Goal: Information Seeking & Learning: Learn about a topic

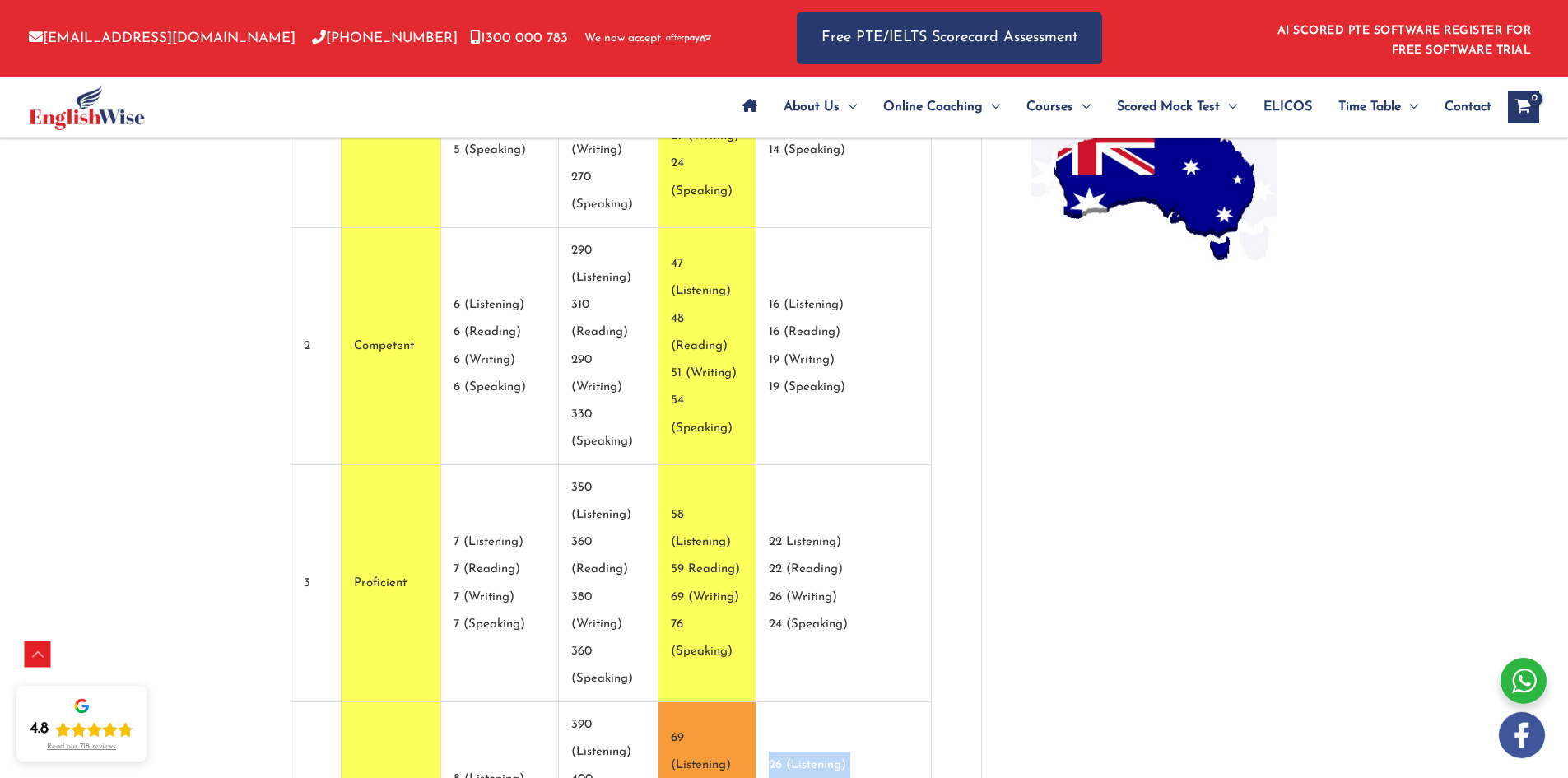
drag, startPoint x: 734, startPoint y: 432, endPoint x: 836, endPoint y: 432, distance: 102.0
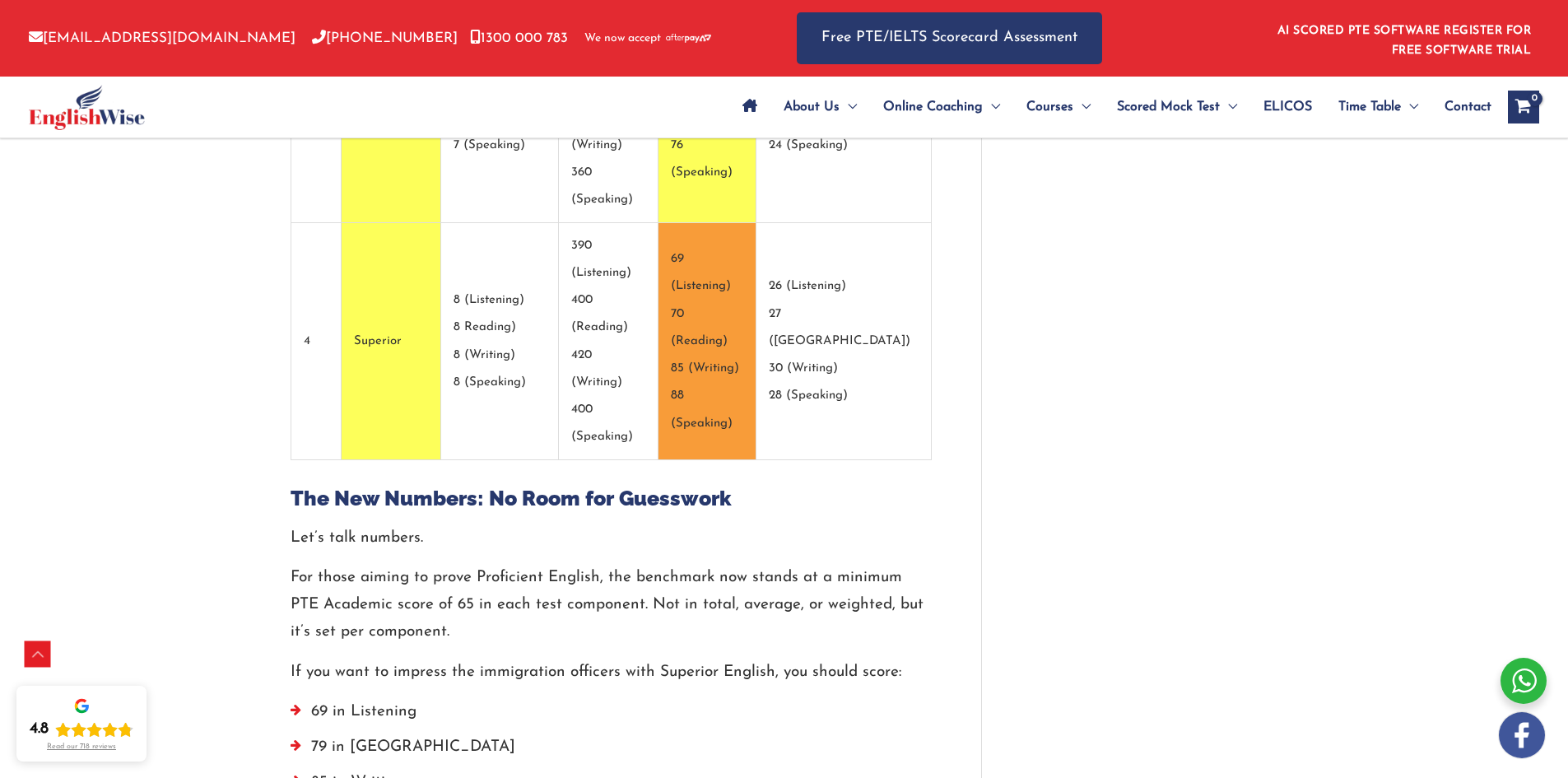
scroll to position [1920, 0]
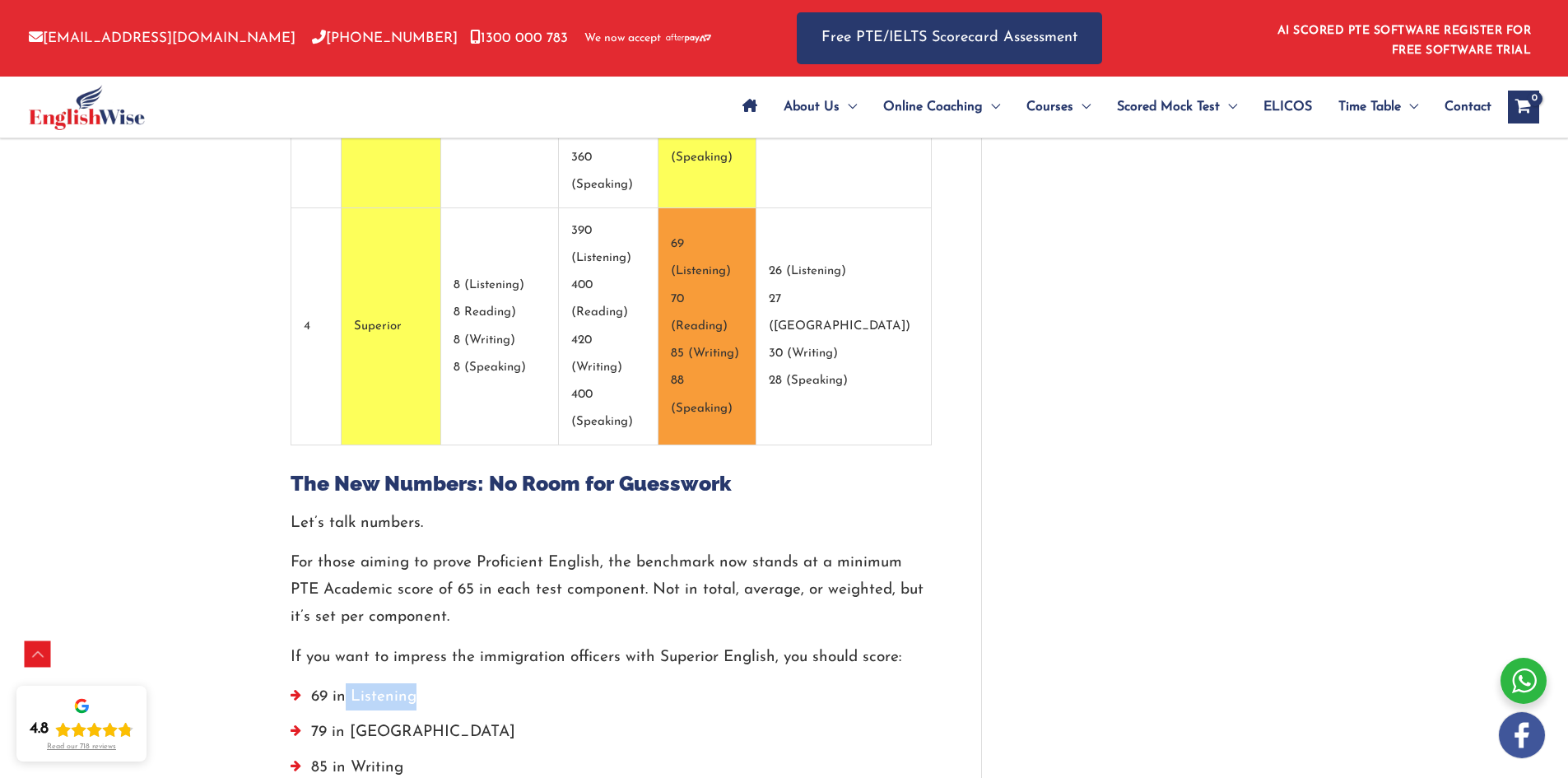
drag, startPoint x: 342, startPoint y: 240, endPoint x: 423, endPoint y: 266, distance: 85.1
click at [496, 683] on li "69 in Listening" at bounding box center [611, 701] width 641 height 35
drag, startPoint x: 278, startPoint y: 300, endPoint x: 544, endPoint y: 294, distance: 266.1
drag, startPoint x: 320, startPoint y: 314, endPoint x: 511, endPoint y: 310, distance: 191.0
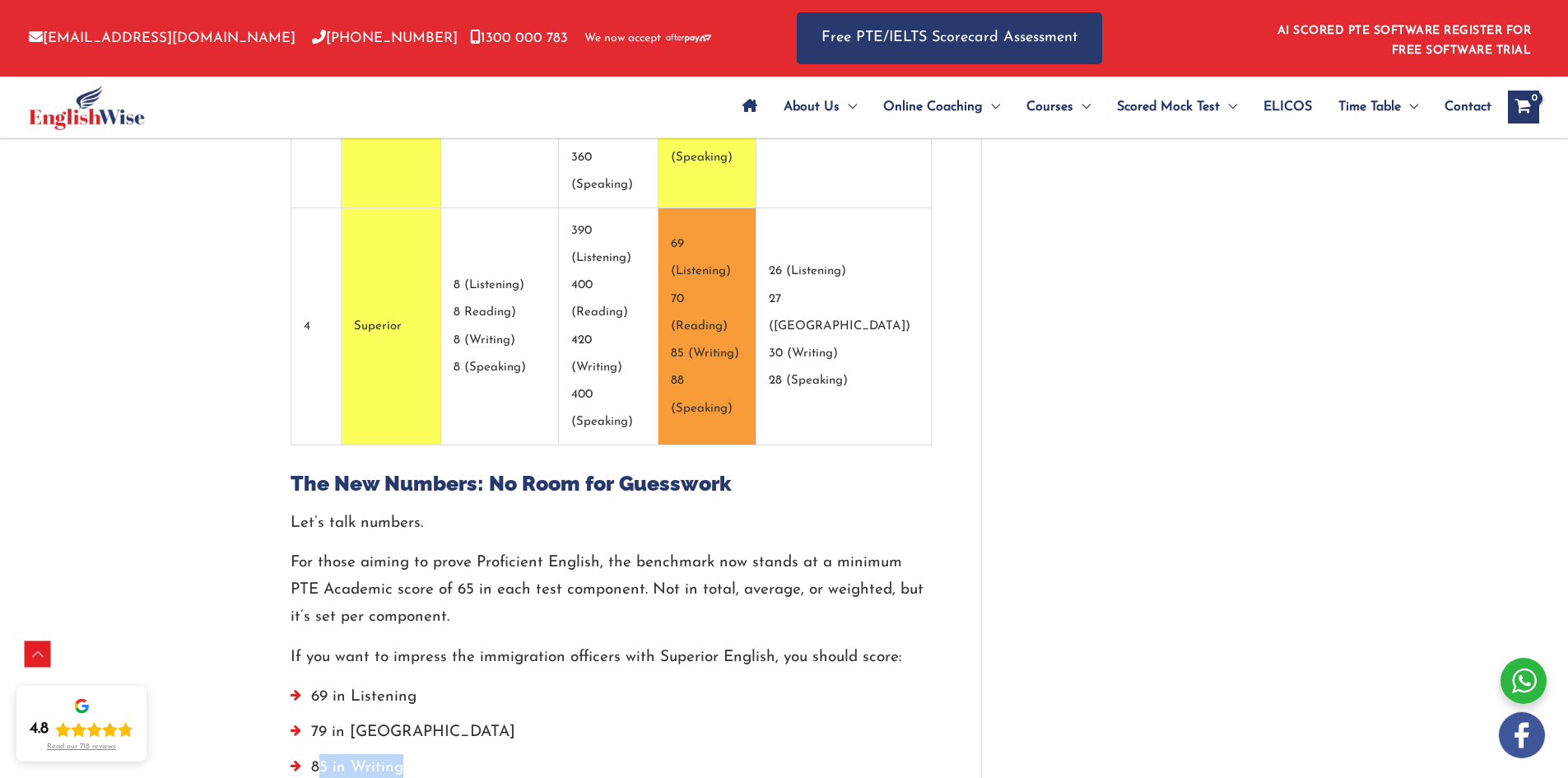
click at [511, 754] on li "85 in Writing" at bounding box center [611, 772] width 641 height 35
drag, startPoint x: 327, startPoint y: 344, endPoint x: 586, endPoint y: 314, distance: 260.7
click at [586, 683] on ul "69 in Listening 79 in Reading 85 in Writing 88 in Speaking." at bounding box center [611, 754] width 641 height 143
click at [586, 754] on li "85 in Writing" at bounding box center [611, 772] width 641 height 35
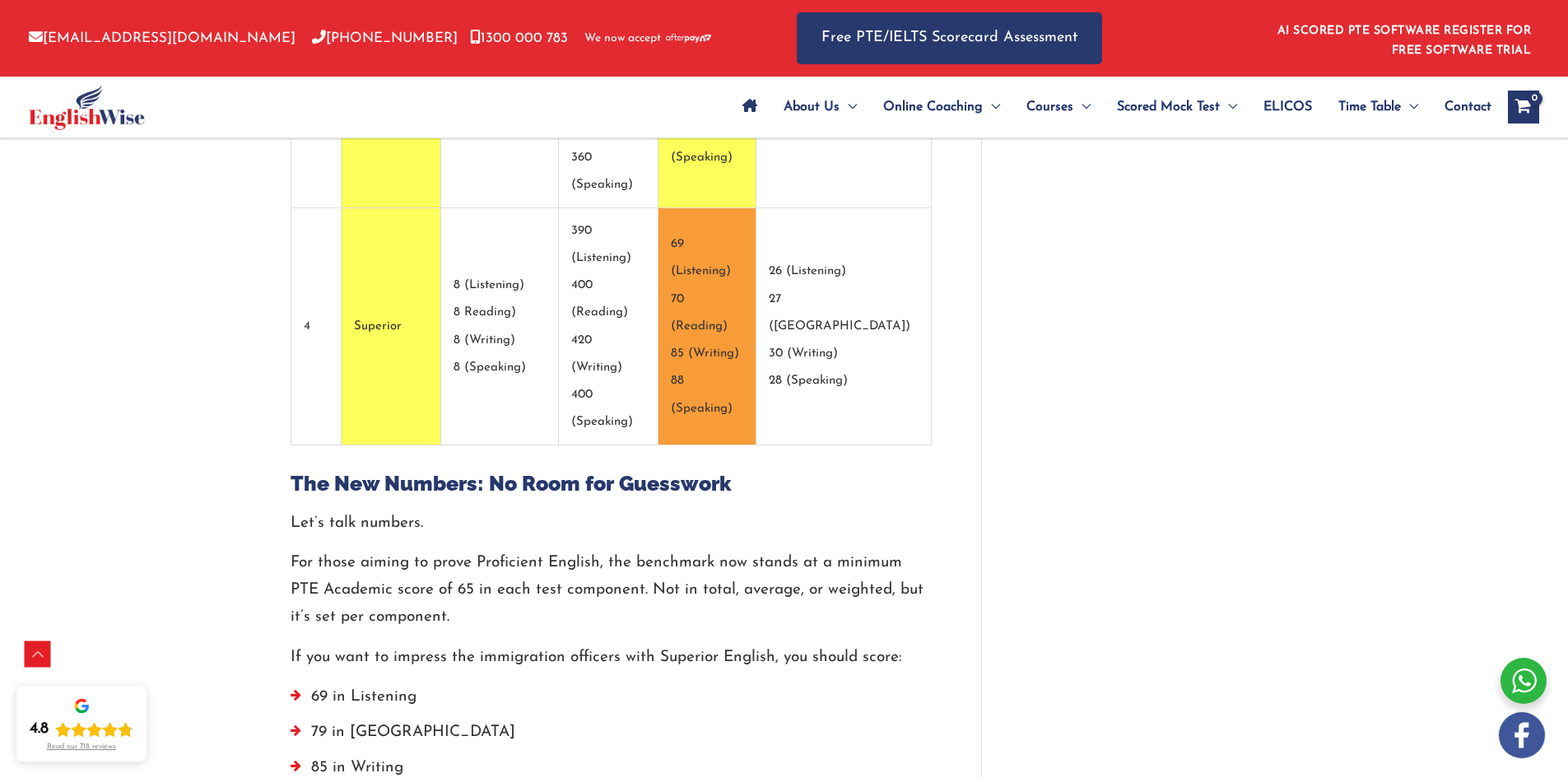
drag, startPoint x: 284, startPoint y: 403, endPoint x: 601, endPoint y: 383, distance: 317.6
click at [601, 510] on div "Let’s talk numbers. For those aiming to prove Proficient English, the benchmark…" at bounding box center [611, 727] width 641 height 434
drag, startPoint x: 200, startPoint y: 429, endPoint x: 788, endPoint y: 377, distance: 590.3
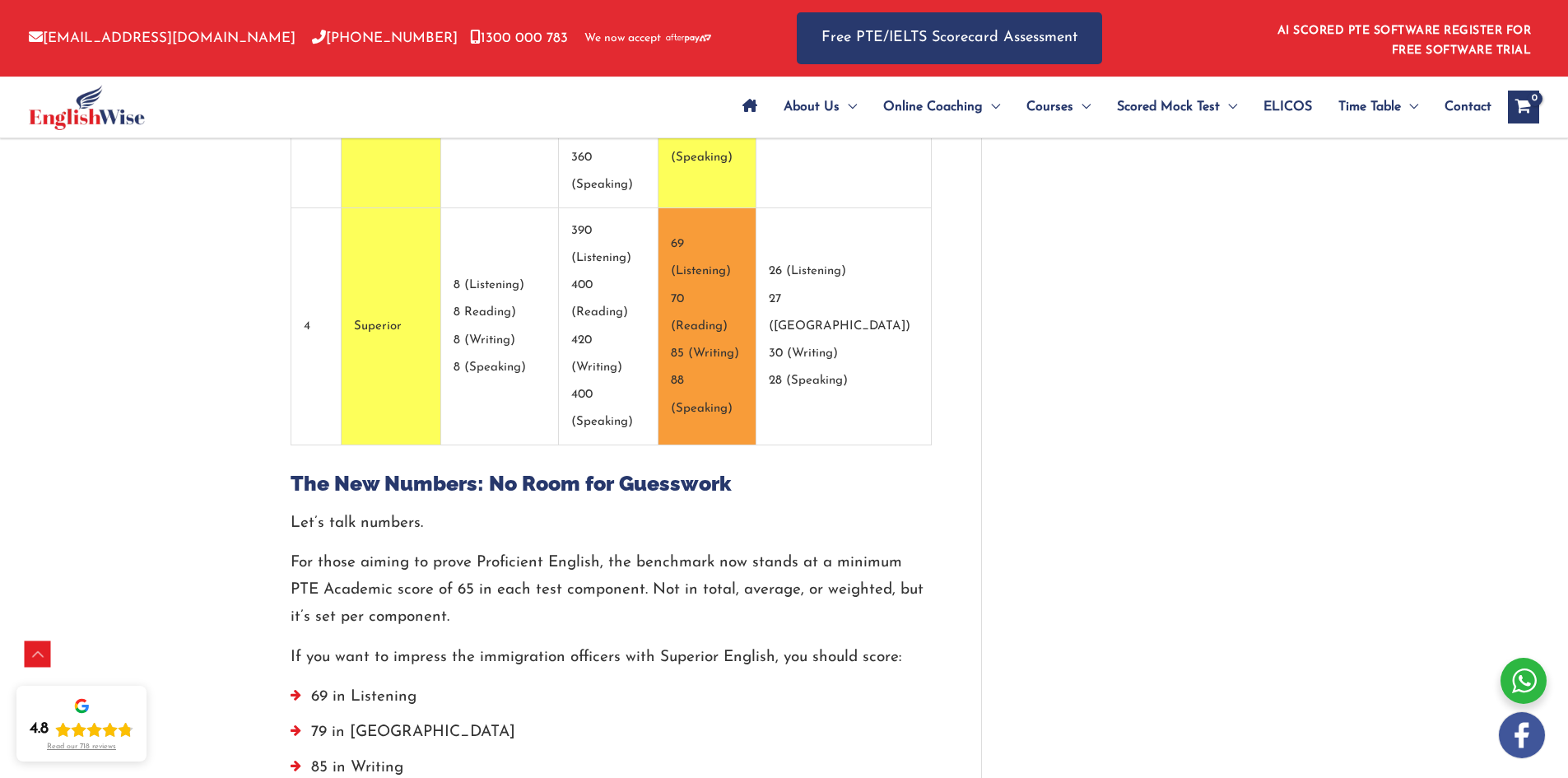
click at [788, 510] on div "Let’s talk numbers. For those aiming to prove Proficient English, the benchmark…" at bounding box center [611, 727] width 641 height 434
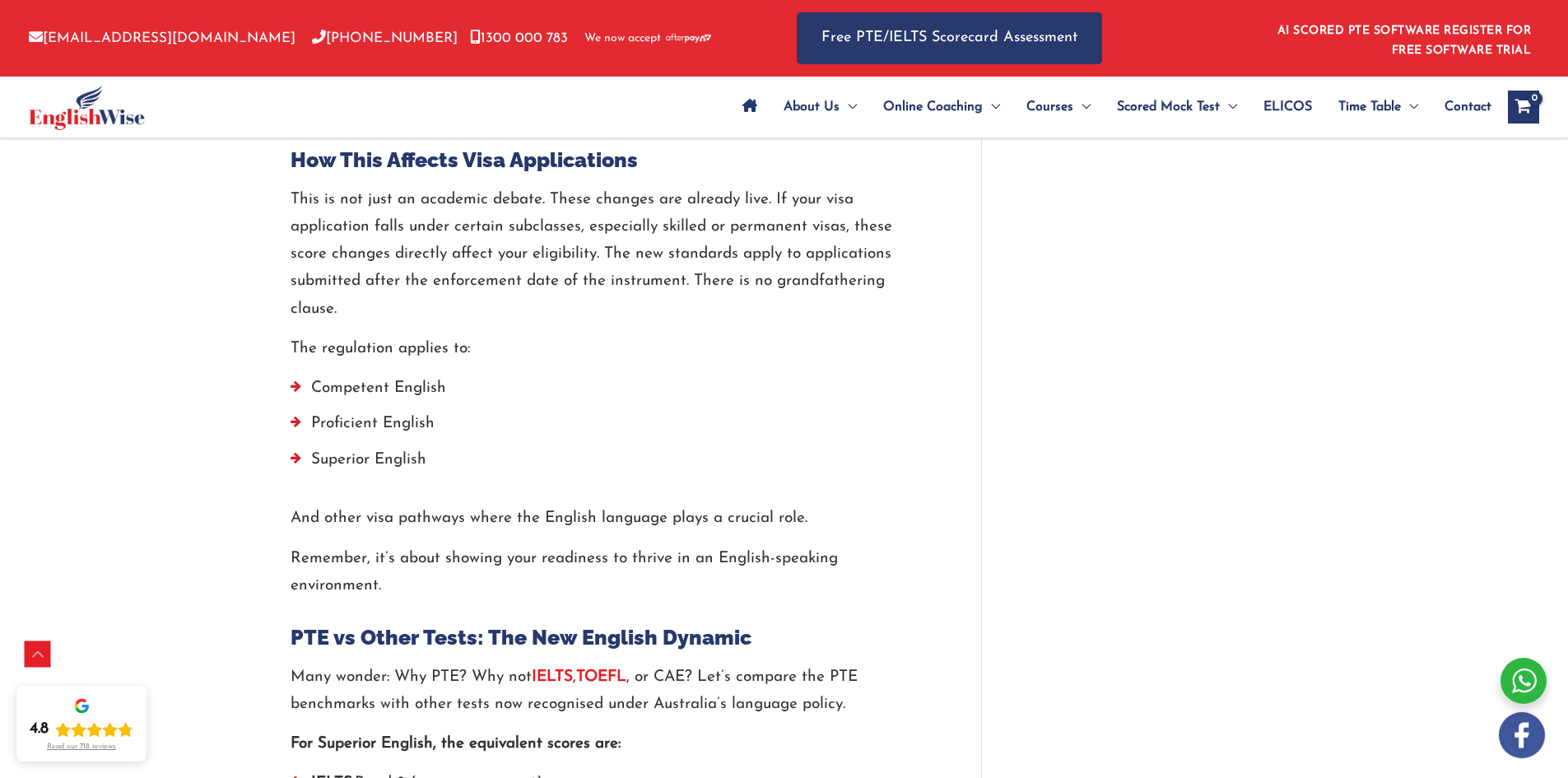
scroll to position [2743, 0]
drag, startPoint x: 436, startPoint y: 465, endPoint x: 855, endPoint y: 491, distance: 419.8
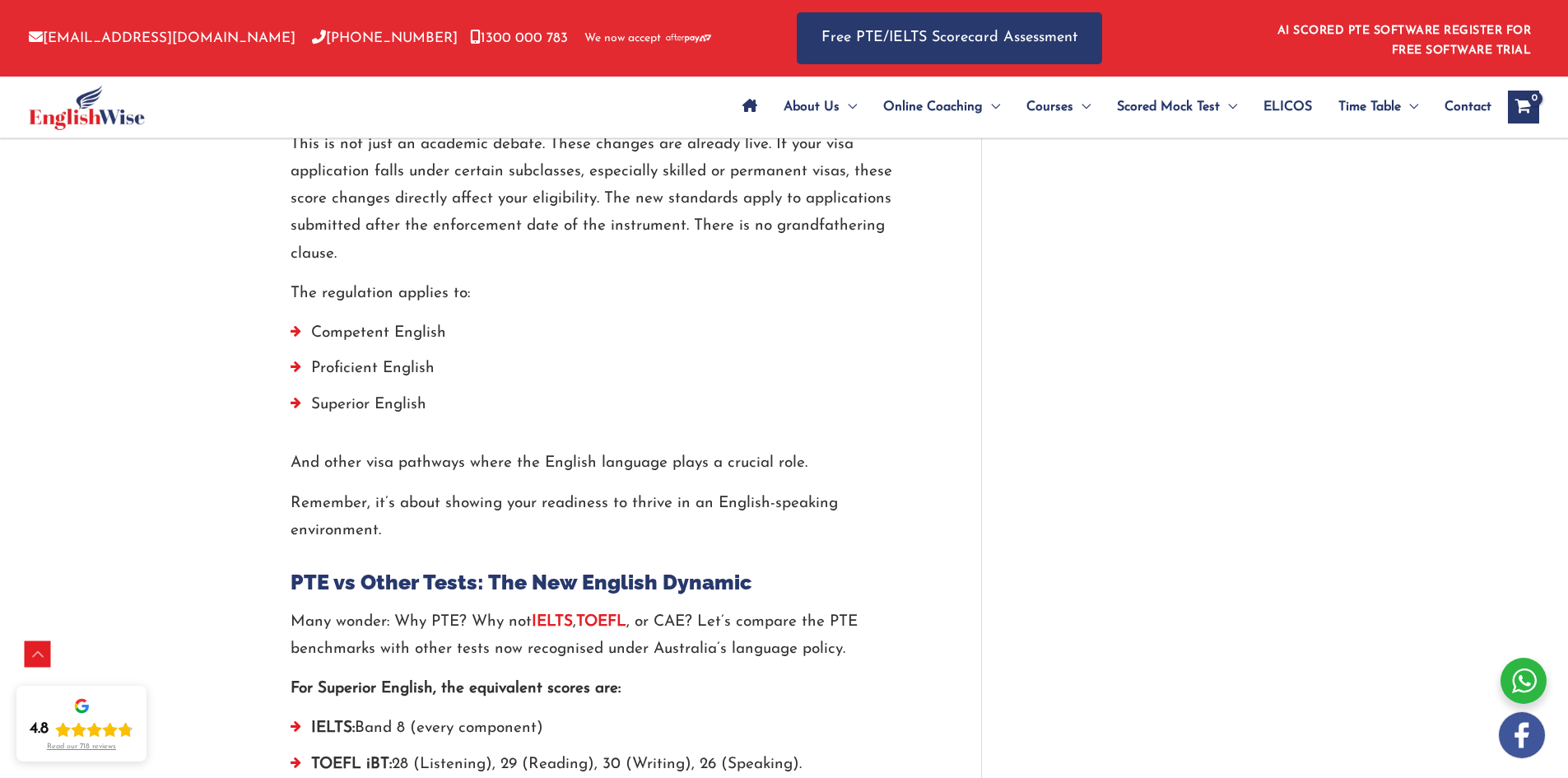
scroll to position [2826, 0]
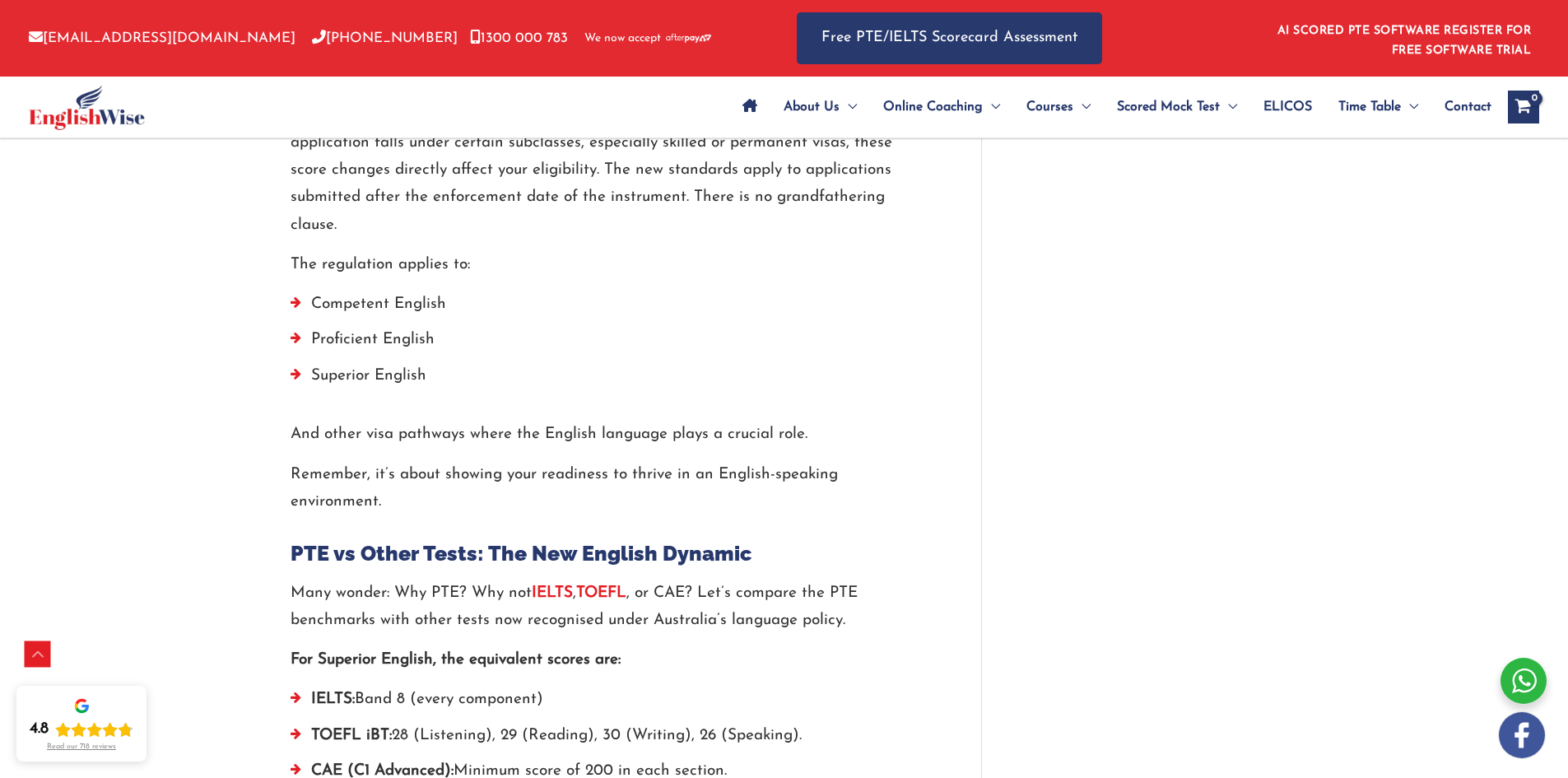
drag, startPoint x: 445, startPoint y: 389, endPoint x: 803, endPoint y: 382, distance: 358.1
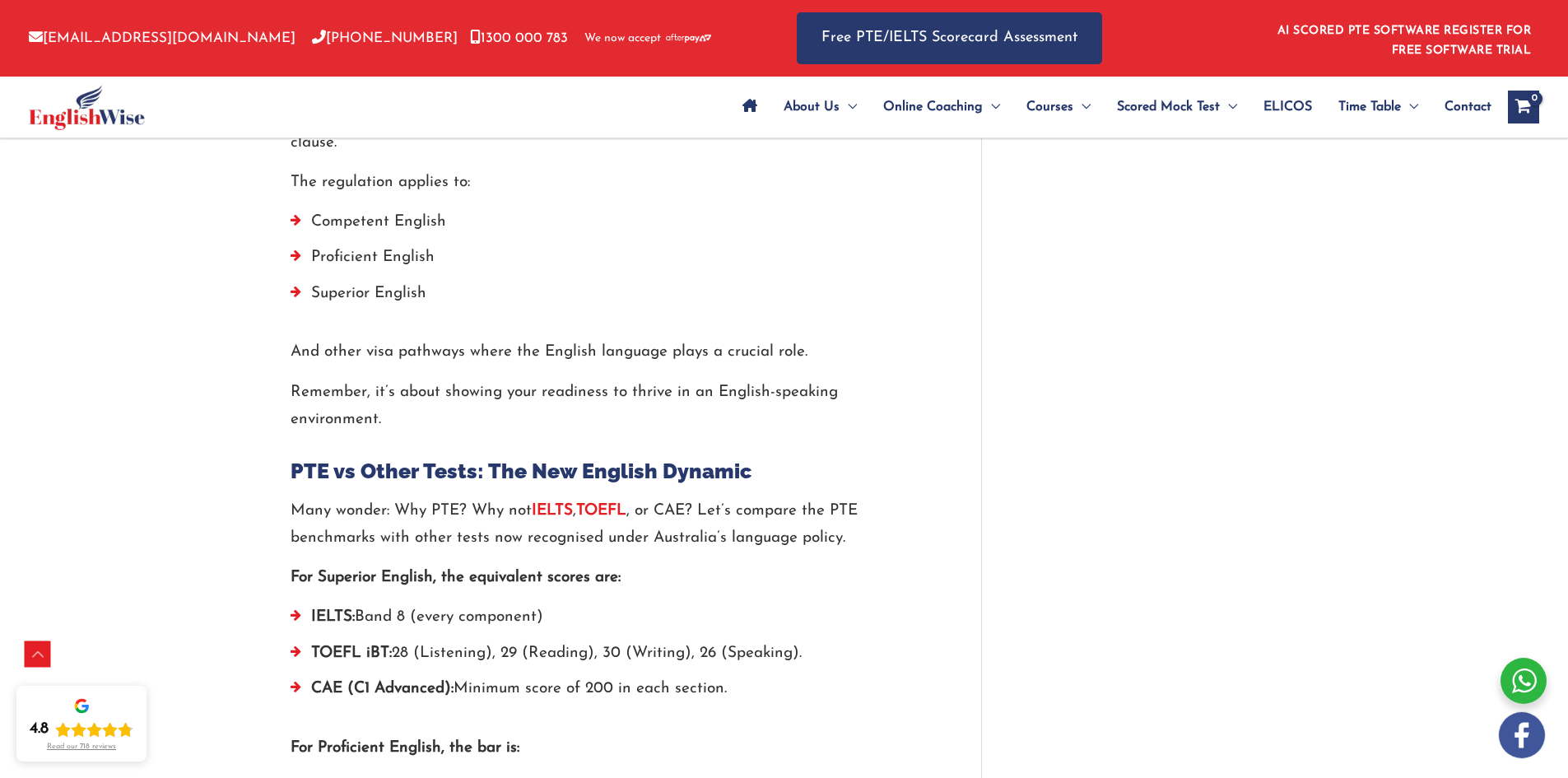
drag, startPoint x: 514, startPoint y: 351, endPoint x: 642, endPoint y: 349, distance: 128.0
drag, startPoint x: 348, startPoint y: 340, endPoint x: 669, endPoint y: 334, distance: 321.1
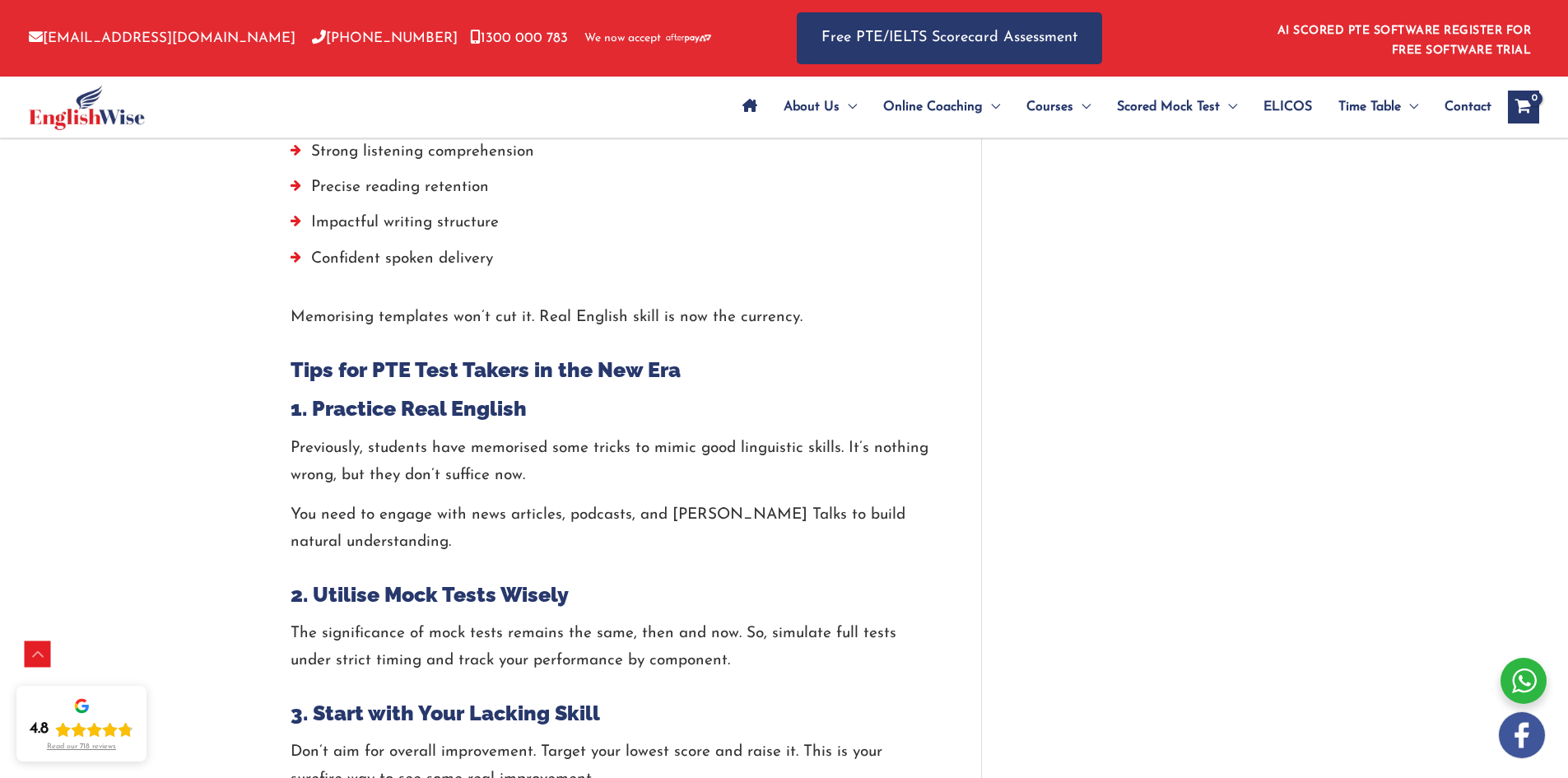
scroll to position [5707, 0]
